Goal: Navigation & Orientation: Find specific page/section

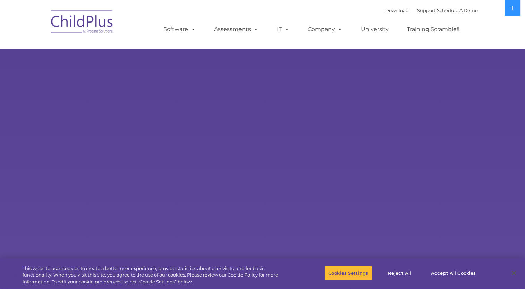
select select "MEDIUM"
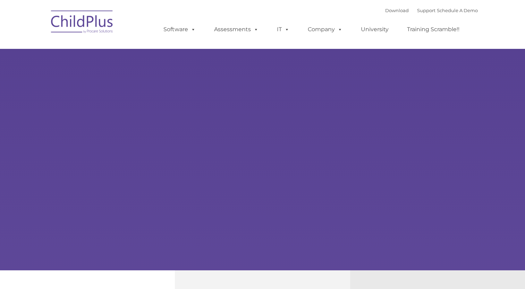
type input ""
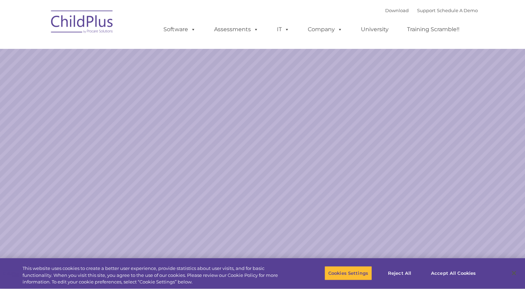
select select "MEDIUM"
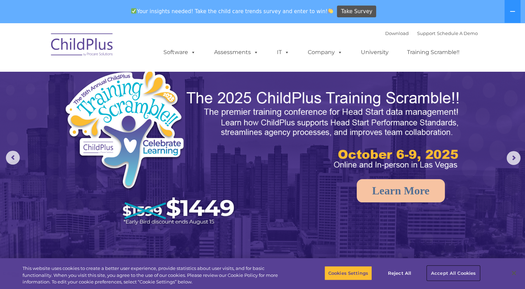
click at [467, 275] on button "Accept All Cookies" at bounding box center [453, 273] width 52 height 15
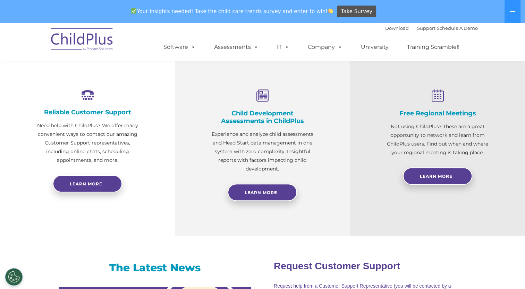
scroll to position [228, 0]
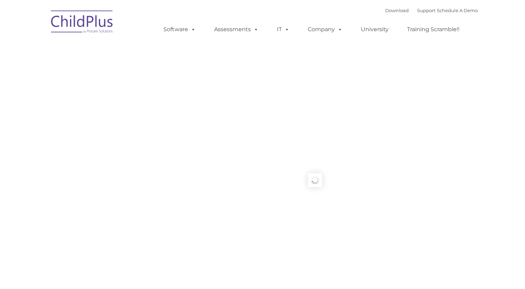
type input ""
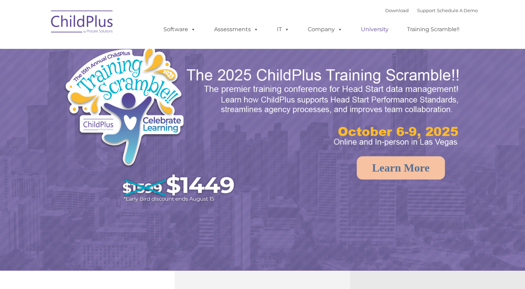
select select "MEDIUM"
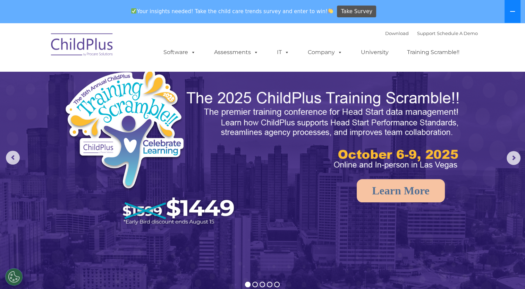
click at [508, 12] on button at bounding box center [512, 11] width 16 height 23
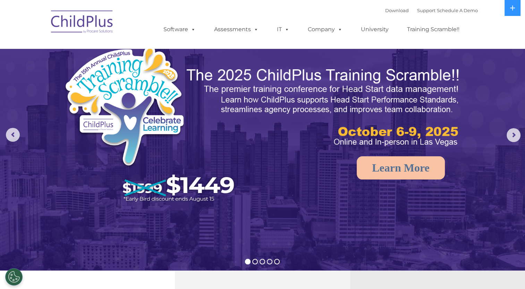
click at [101, 20] on img at bounding box center [82, 23] width 69 height 35
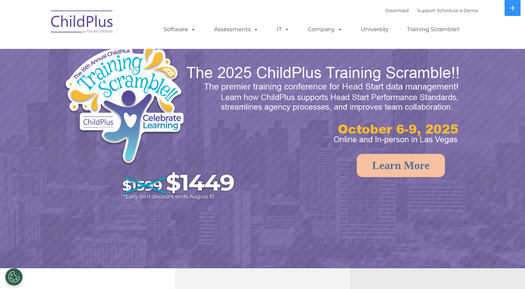
select select "MEDIUM"
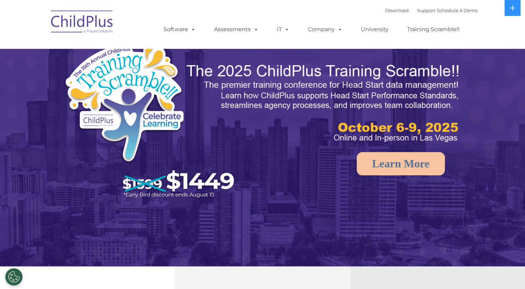
scroll to position [2, 0]
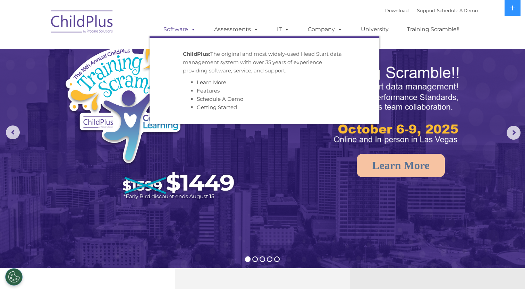
click at [184, 28] on link "Software" at bounding box center [179, 30] width 46 height 14
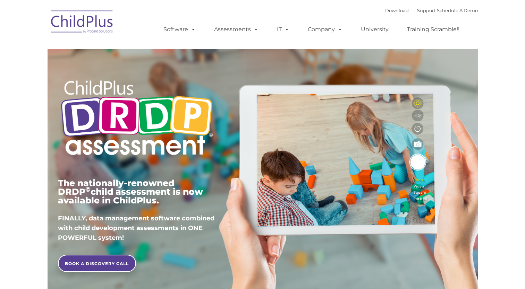
type input ""
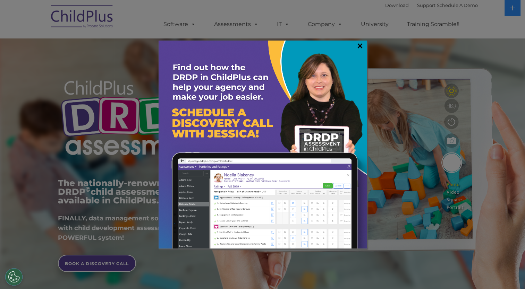
click at [359, 47] on link "×" at bounding box center [360, 45] width 8 height 7
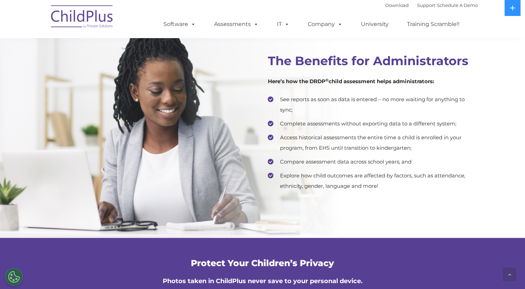
scroll to position [1349, 0]
